Goal: Transaction & Acquisition: Obtain resource

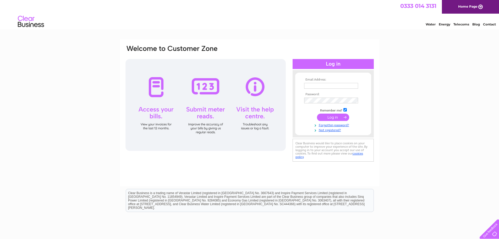
click at [313, 84] on input "text" at bounding box center [331, 86] width 54 height 6
type input "tracey.pitcher@mowll.co.uk"
click at [334, 118] on input "submit" at bounding box center [333, 117] width 32 height 7
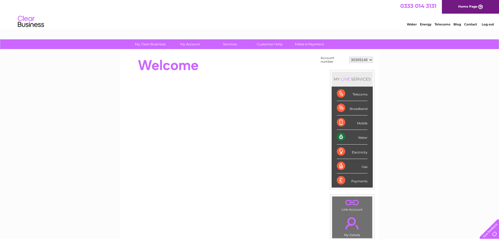
click at [365, 137] on div "Water" at bounding box center [352, 137] width 31 height 14
click at [342, 137] on div "Water" at bounding box center [352, 137] width 31 height 14
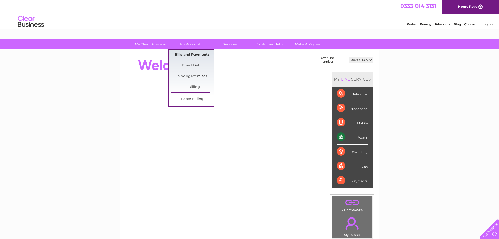
click at [193, 52] on link "Bills and Payments" at bounding box center [192, 55] width 43 height 10
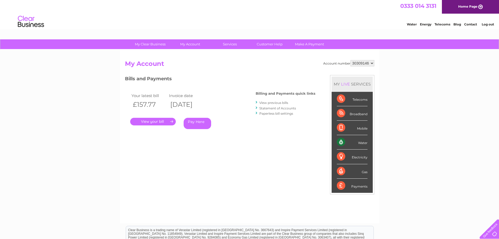
click at [160, 121] on link "." at bounding box center [153, 122] width 46 height 8
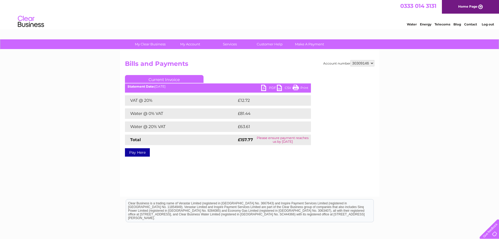
click at [270, 86] on link "PDF" at bounding box center [269, 89] width 16 height 8
click at [489, 25] on link "Log out" at bounding box center [488, 24] width 12 height 4
